Goal: Information Seeking & Learning: Learn about a topic

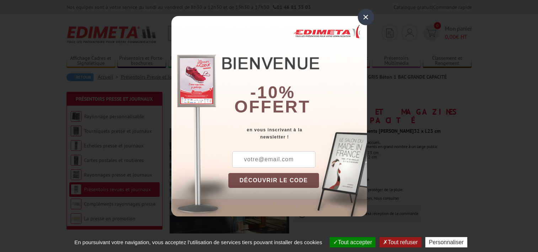
click at [365, 16] on div "×" at bounding box center [366, 17] width 16 height 16
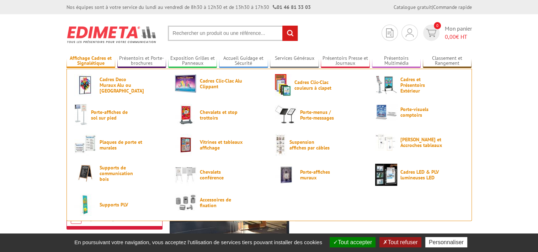
click at [94, 60] on link "Affichage Cadres et Signalétique" at bounding box center [90, 61] width 49 height 12
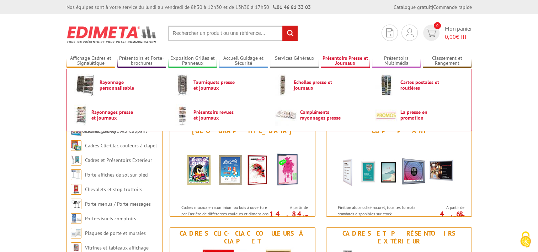
click at [345, 60] on link "Présentoirs Presse et Journaux" at bounding box center [345, 61] width 49 height 12
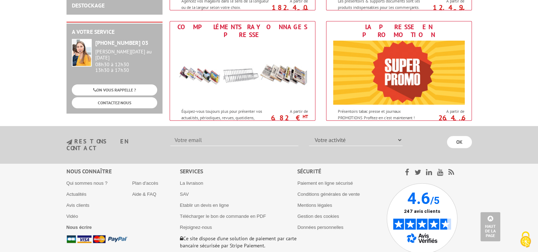
scroll to position [355, 0]
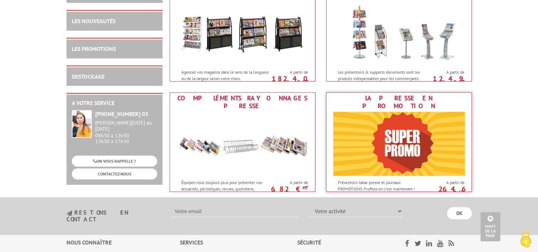
click at [392, 112] on img at bounding box center [399, 144] width 132 height 64
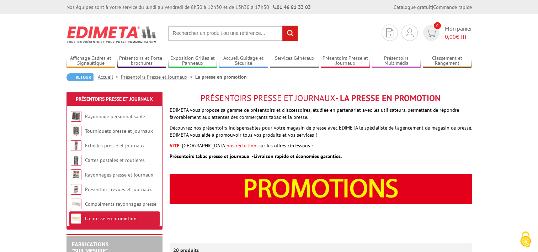
click at [235, 31] on input "text" at bounding box center [233, 33] width 130 height 15
click at [213, 32] on input "text" at bounding box center [233, 33] width 130 height 15
type input "porte gobelets"
click at [282, 26] on input "rechercher" at bounding box center [289, 33] width 15 height 15
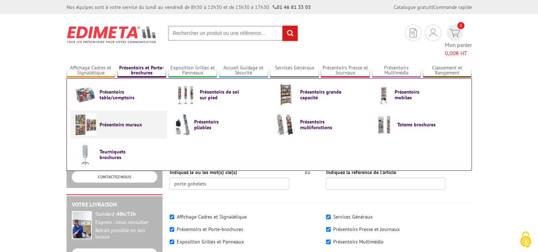
click at [120, 122] on span "Présentoirs muraux" at bounding box center [121, 125] width 43 height 6
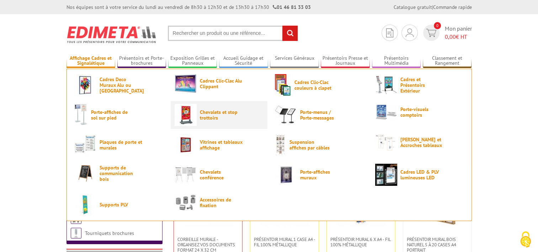
click at [189, 121] on img at bounding box center [186, 115] width 22 height 22
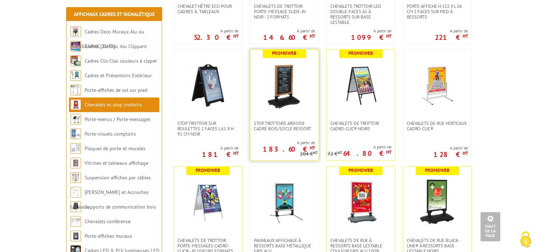
scroll to position [249, 0]
